Goal: Transaction & Acquisition: Purchase product/service

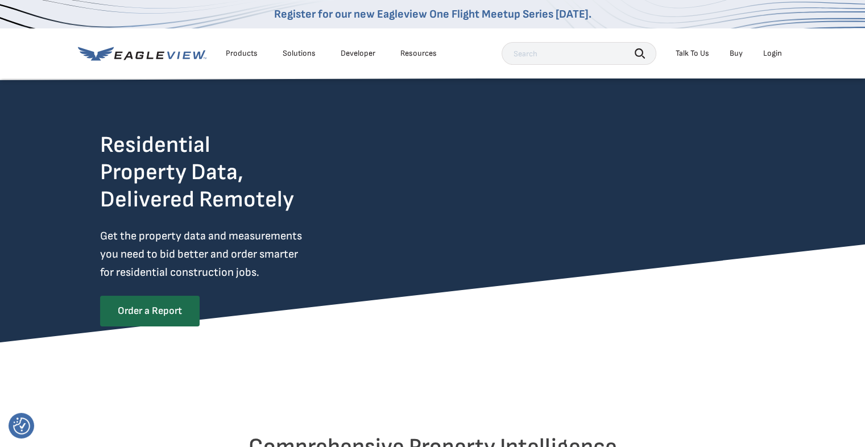
click at [772, 49] on div "Login" at bounding box center [772, 53] width 19 height 10
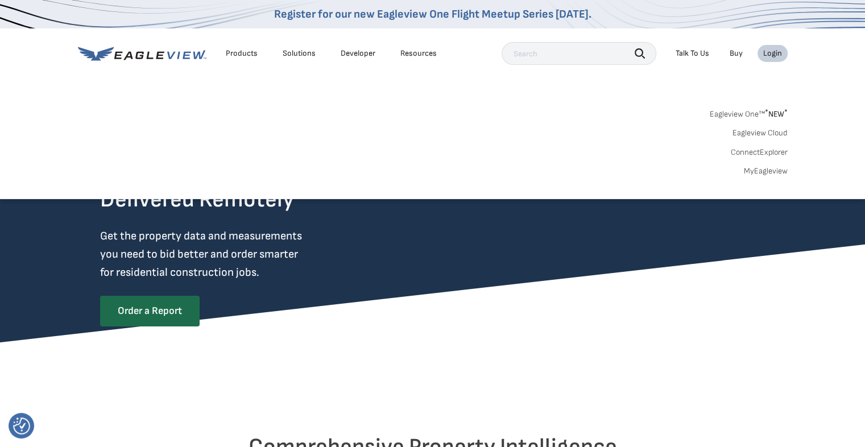
click at [773, 54] on div "Login" at bounding box center [772, 53] width 19 height 10
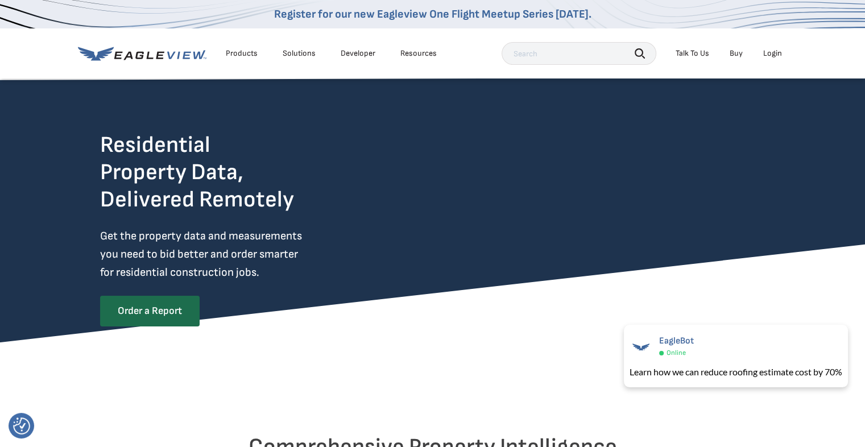
click at [774, 52] on div "Login" at bounding box center [772, 53] width 19 height 10
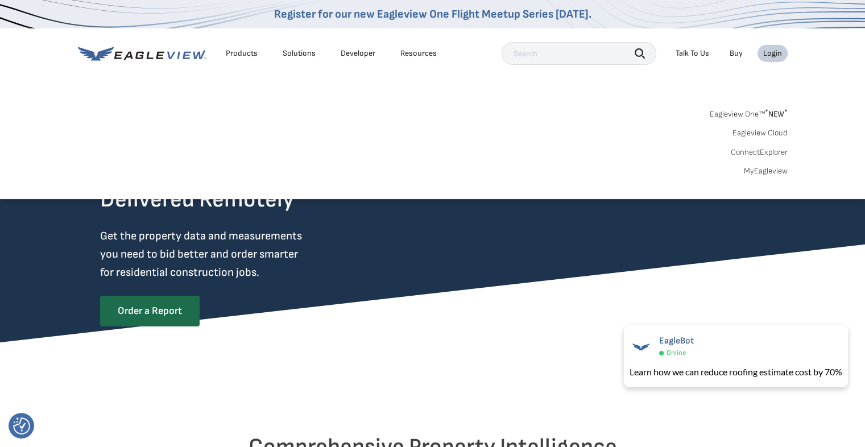
click at [764, 171] on link "MyEagleview" at bounding box center [765, 171] width 44 height 10
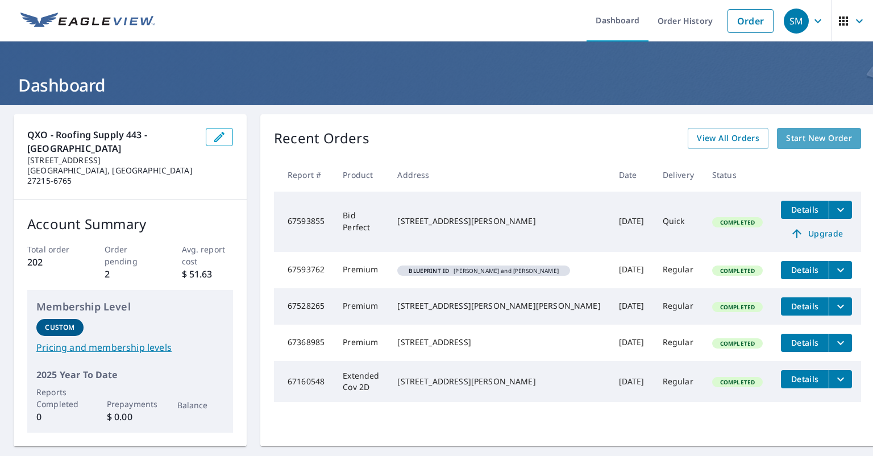
click at [786, 137] on span "Start New Order" at bounding box center [819, 138] width 66 height 14
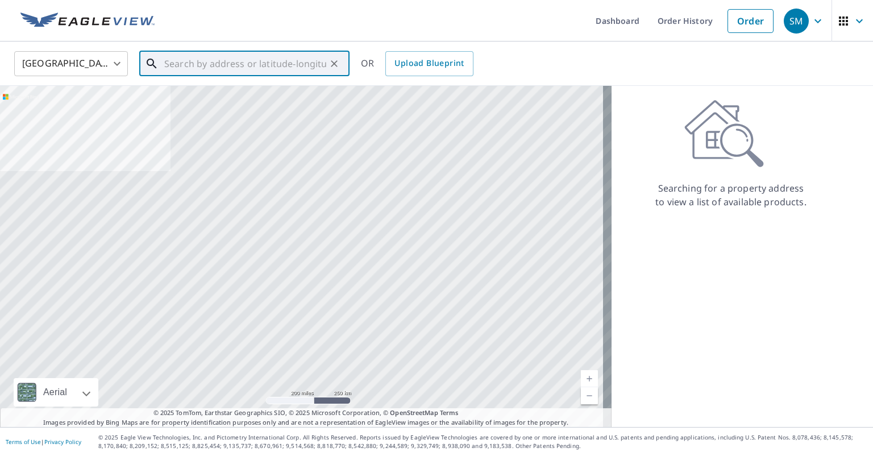
click at [200, 57] on input "text" at bounding box center [245, 64] width 162 height 32
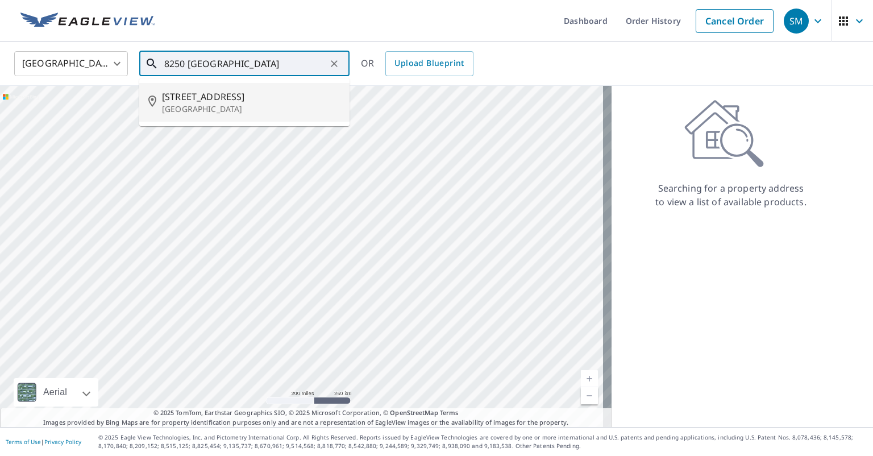
click at [194, 94] on span "[STREET_ADDRESS]" at bounding box center [251, 97] width 178 height 14
type input "[STREET_ADDRESS]"
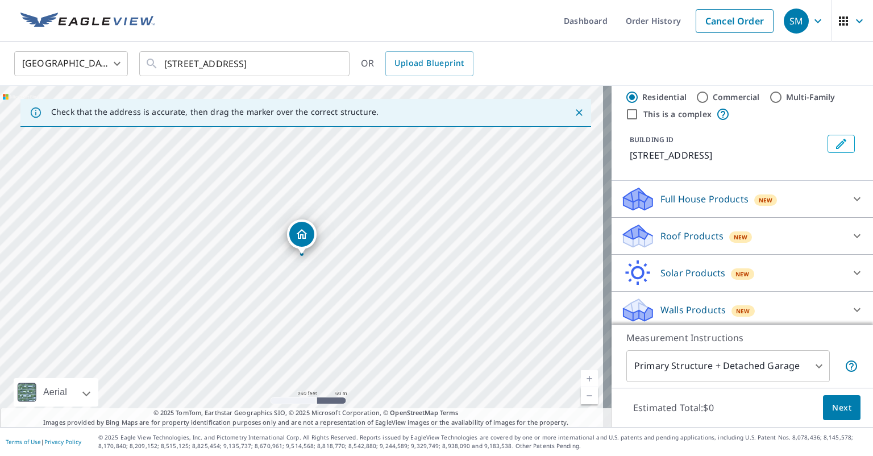
scroll to position [26, 0]
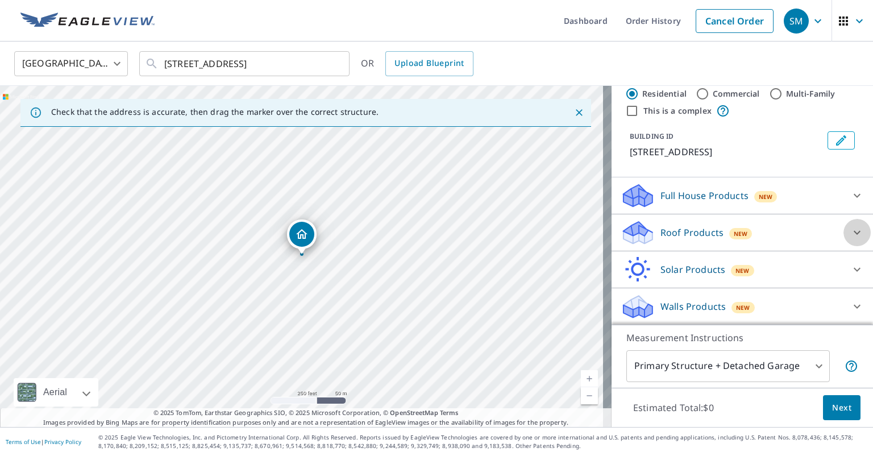
click at [850, 234] on icon at bounding box center [857, 233] width 14 height 14
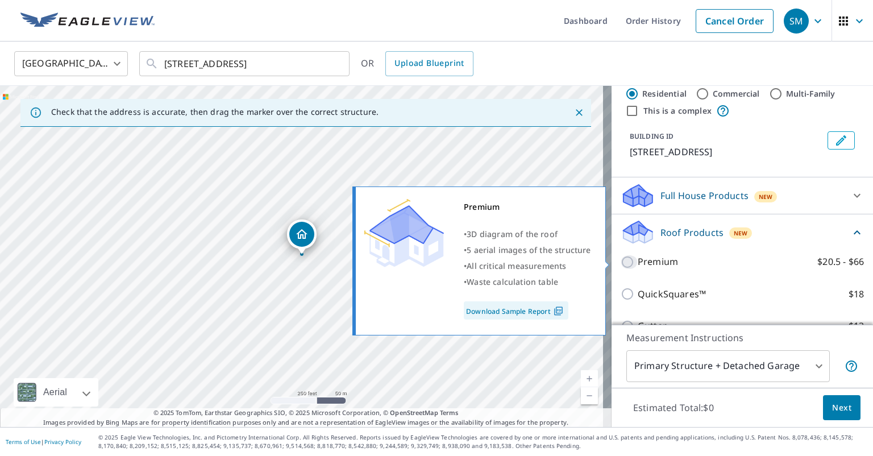
click at [621, 261] on input "Premium $20.5 - $66" at bounding box center [629, 262] width 17 height 14
checkbox input "true"
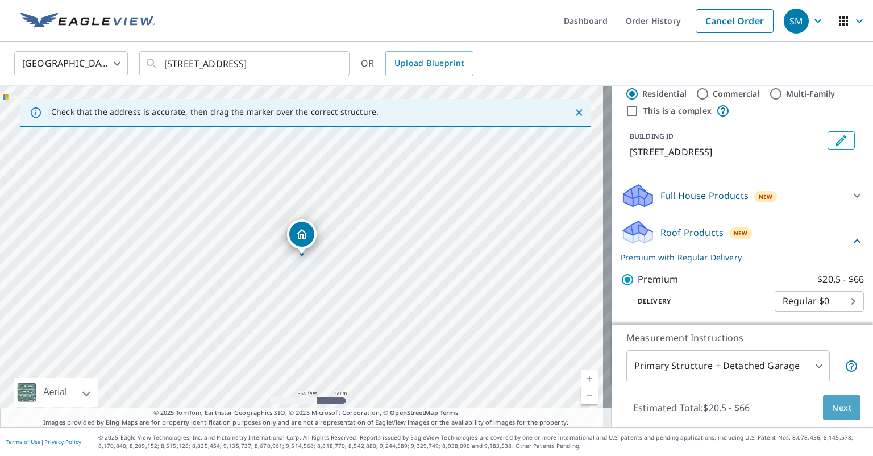
click at [839, 402] on span "Next" at bounding box center [841, 408] width 19 height 14
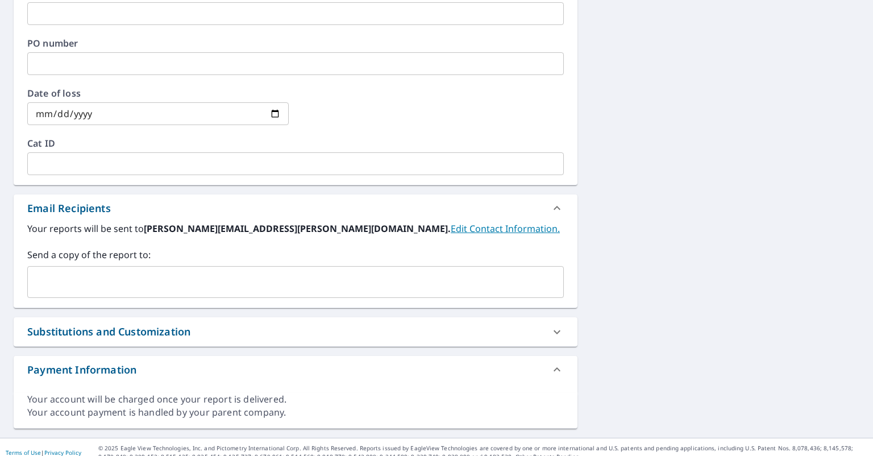
scroll to position [512, 0]
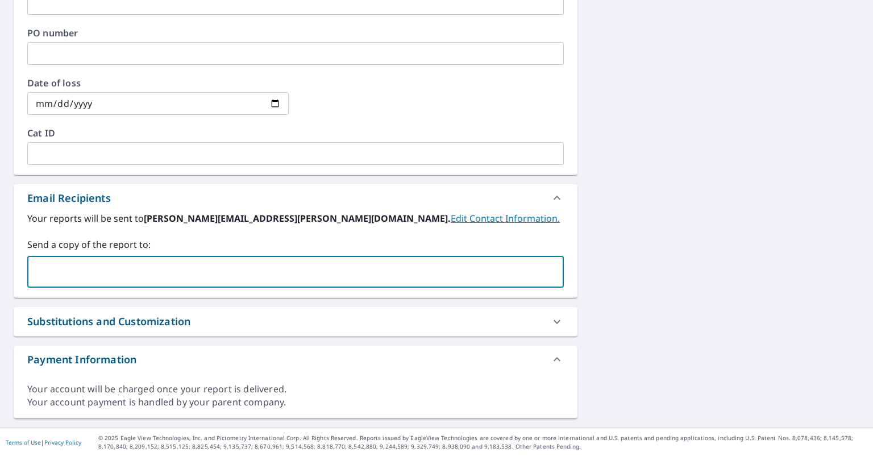
click at [98, 265] on input "text" at bounding box center [286, 272] width 509 height 22
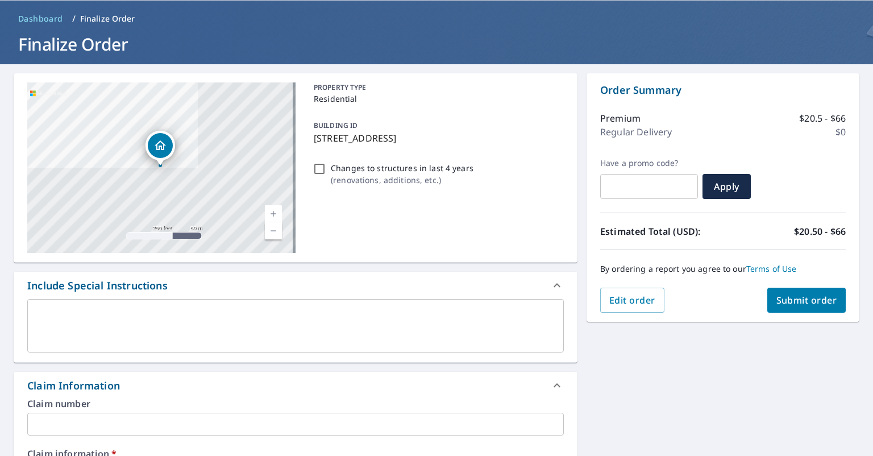
scroll to position [0, 0]
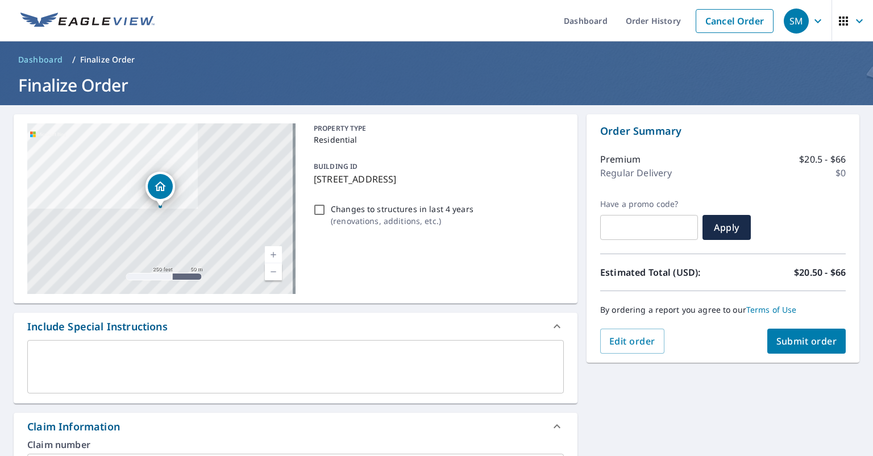
type input "[PERSON_NAME][EMAIL_ADDRESS][PERSON_NAME][DOMAIN_NAME]"
click at [788, 341] on span "Submit order" at bounding box center [806, 341] width 61 height 13
click at [776, 344] on span "Submit order" at bounding box center [806, 341] width 61 height 13
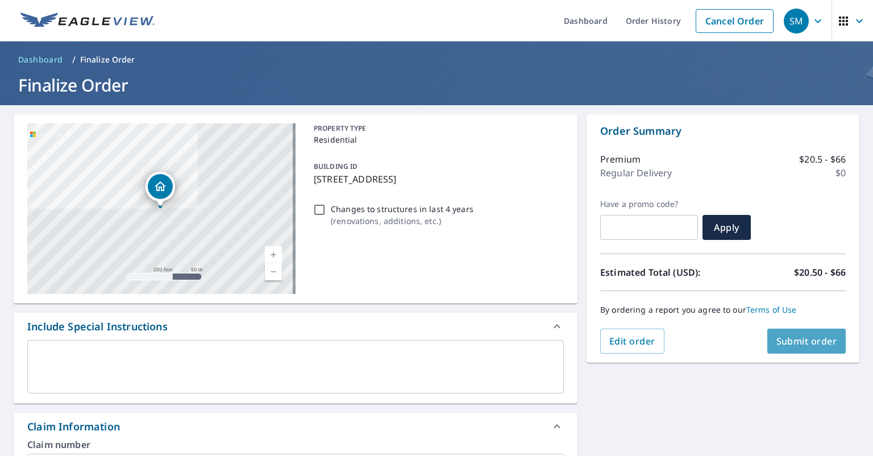
checkbox input "true"
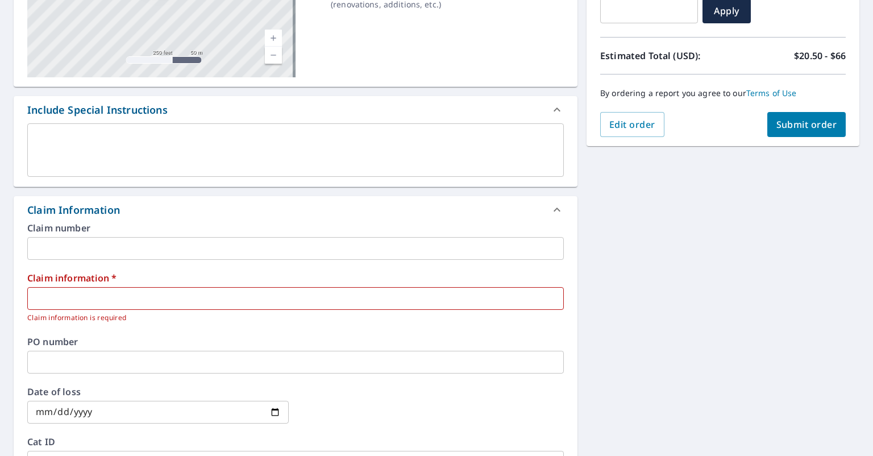
scroll to position [216, 0]
click at [107, 297] on input "text" at bounding box center [295, 299] width 537 height 23
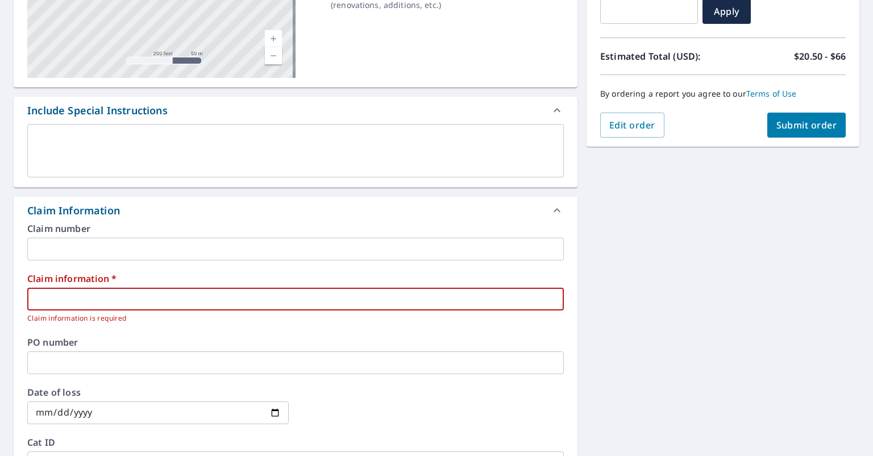
type input "r"
checkbox input "true"
type input "ro"
checkbox input "true"
type input "roo"
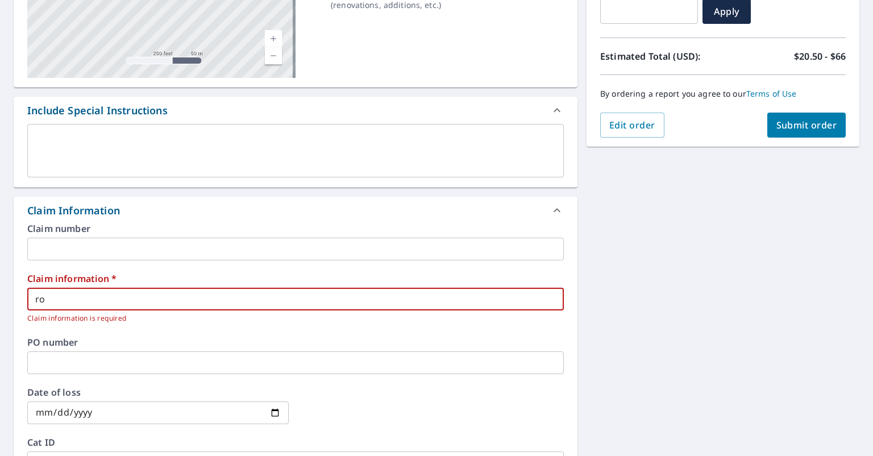
checkbox input "true"
type input "roof"
checkbox input "true"
type input "roof"
checkbox input "true"
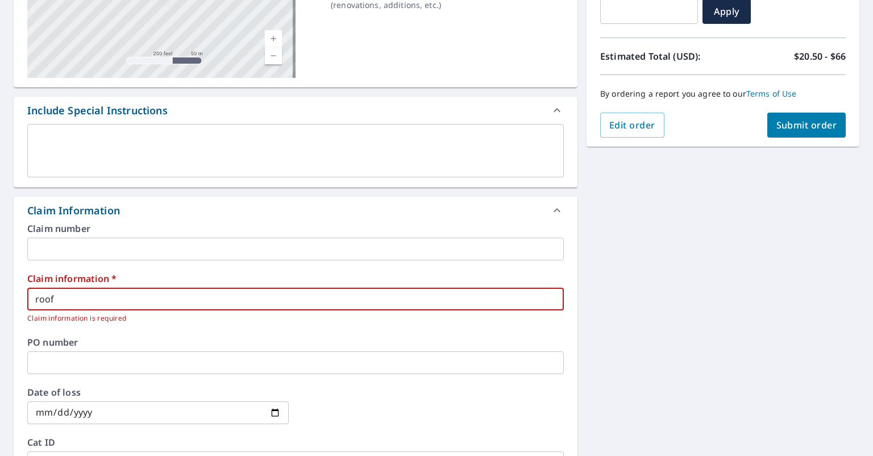
type input "roof j"
checkbox input "true"
type input "roof jo"
checkbox input "true"
type input "roof job"
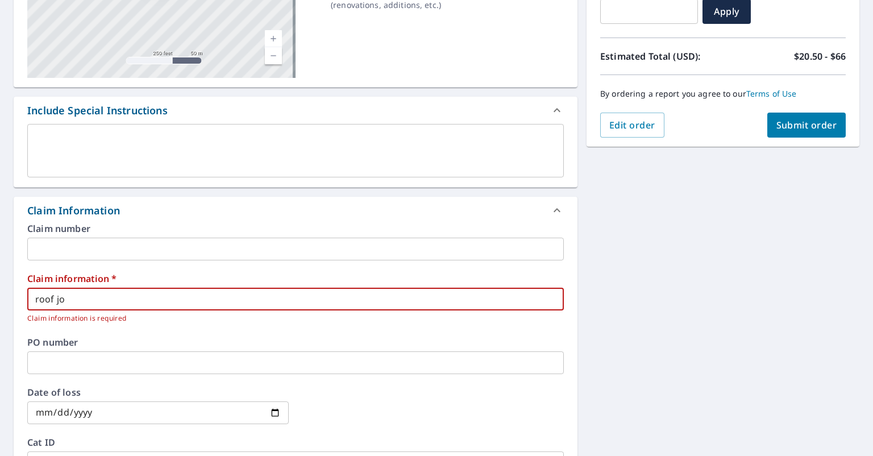
checkbox input "true"
type input "roof job"
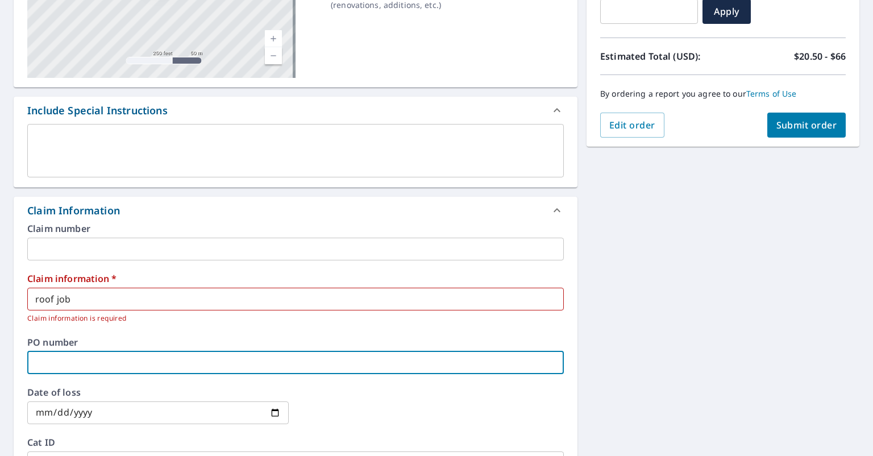
click at [106, 367] on input "text" at bounding box center [295, 362] width 537 height 23
type input "c"
checkbox input "true"
type input "co"
checkbox input "true"
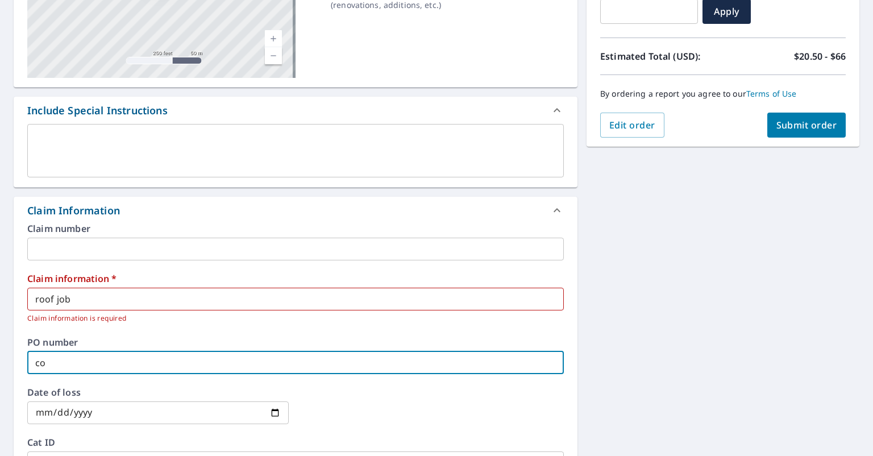
type input "cor"
checkbox input "true"
type input "corn"
checkbox input "true"
type input "corne"
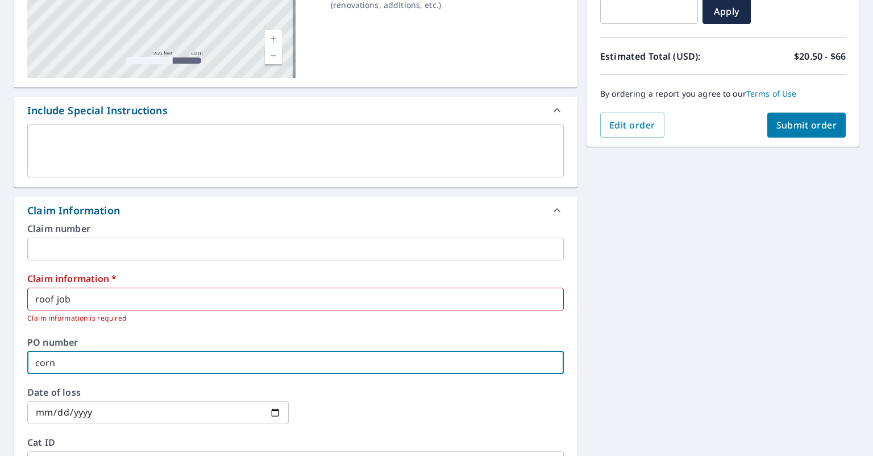
checkbox input "true"
type input "corner"
checkbox input "true"
type input "corners"
checkbox input "true"
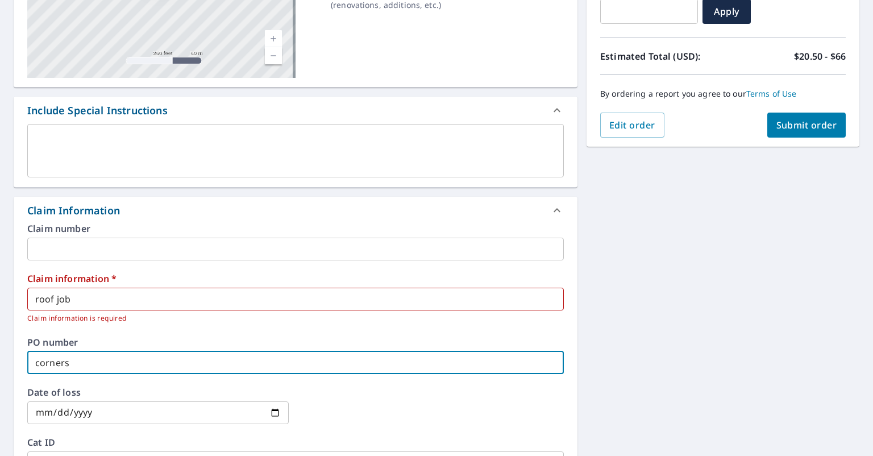
type input "cornerst"
checkbox input "true"
type input "cornersto"
checkbox input "true"
type input "cornerston"
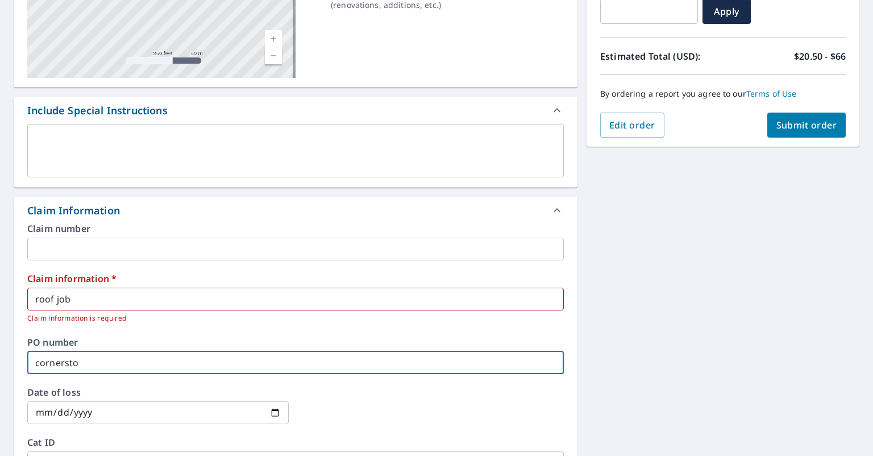
checkbox input "true"
type input "cornerstone"
checkbox input "true"
type input "cornerstone"
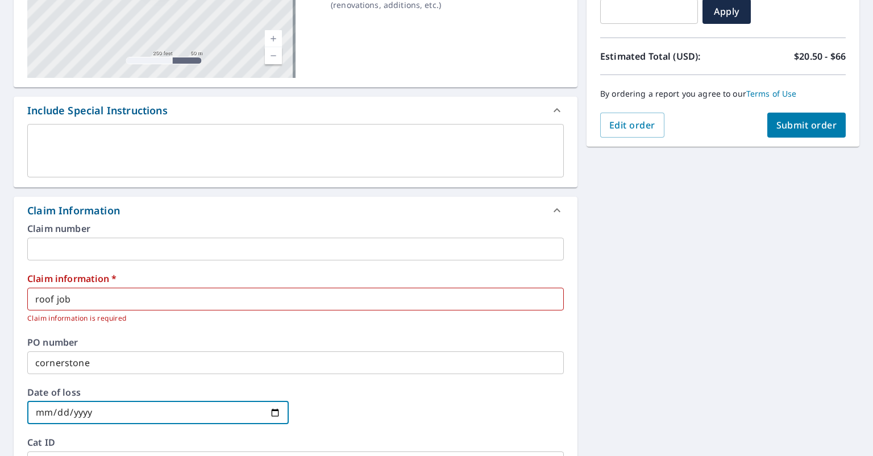
click at [271, 413] on input "date" at bounding box center [157, 412] width 261 height 23
type input "[DATE]"
checkbox input "true"
type input "[DATE]"
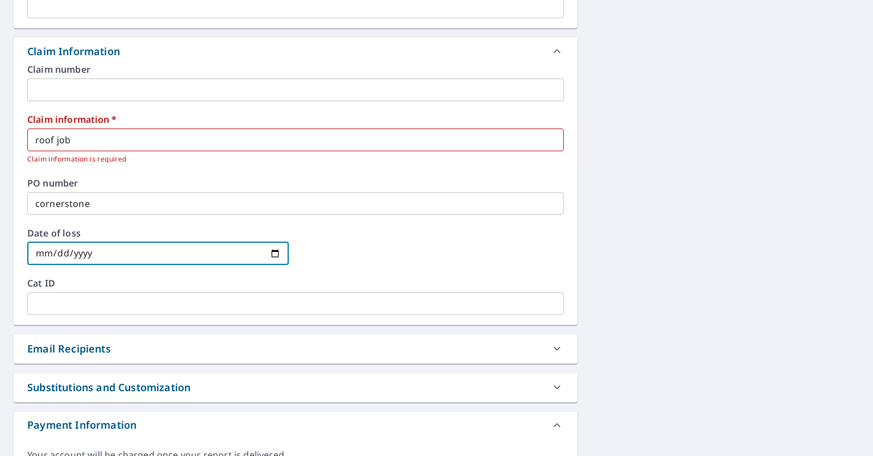
scroll to position [396, 0]
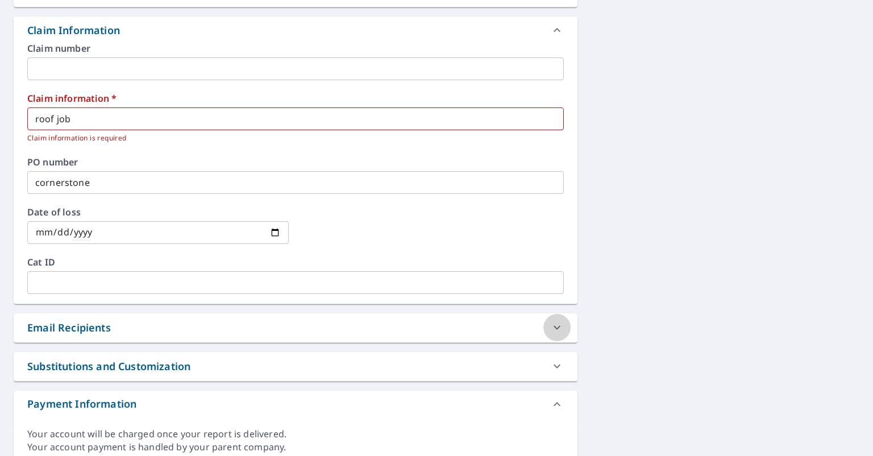
click at [552, 325] on icon at bounding box center [557, 328] width 14 height 14
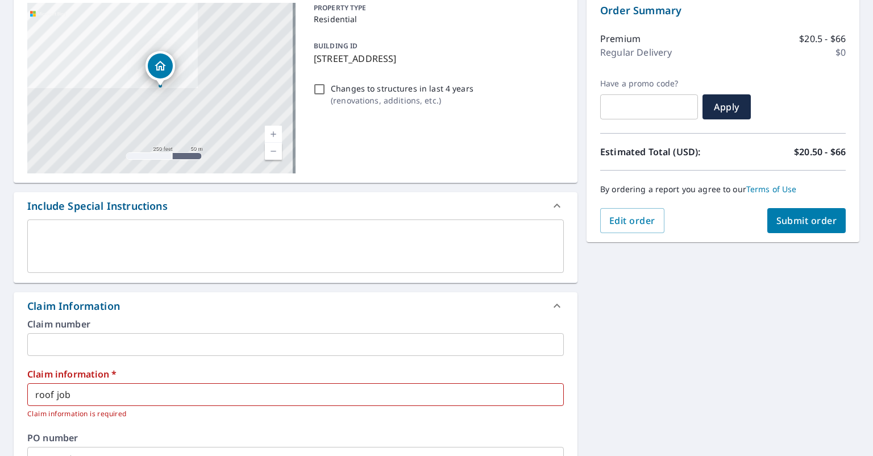
scroll to position [122, 0]
click at [791, 218] on span "Submit order" at bounding box center [806, 219] width 61 height 13
checkbox input "true"
